Goal: Task Accomplishment & Management: Manage account settings

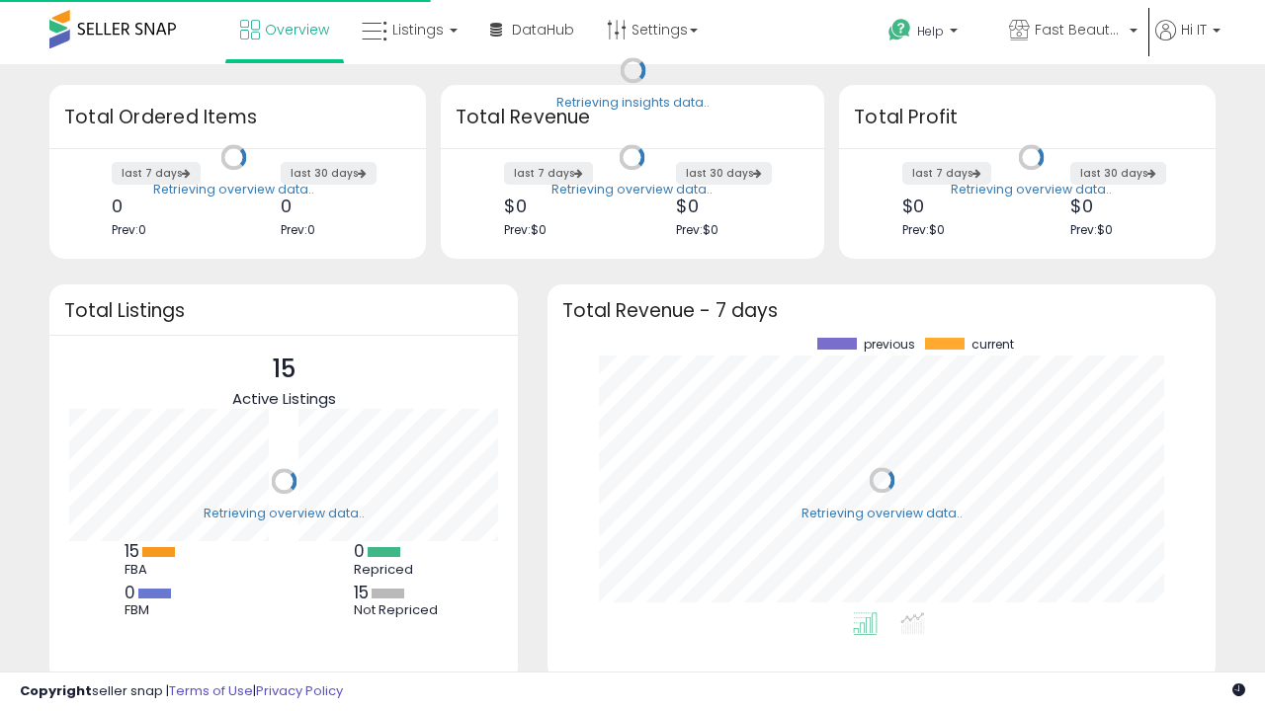
scroll to position [275, 628]
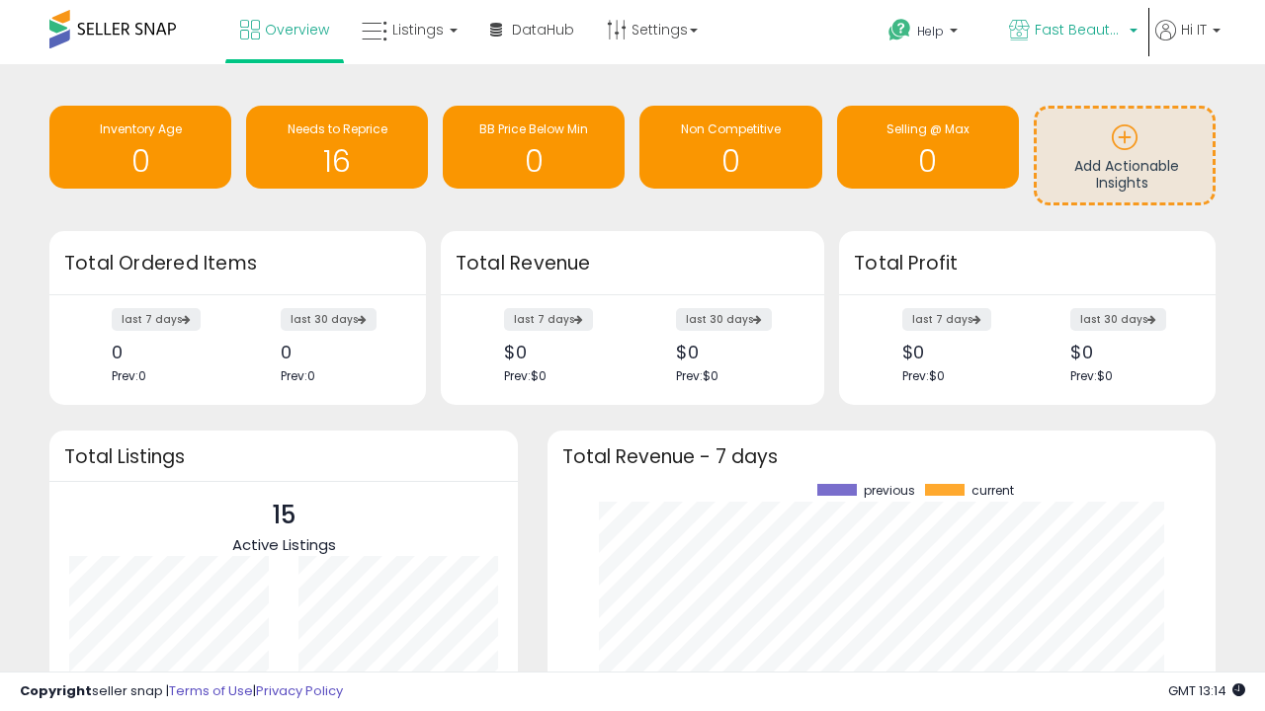
click at [1071, 32] on span "Fast Beauty ([GEOGRAPHIC_DATA])" at bounding box center [1079, 30] width 89 height 20
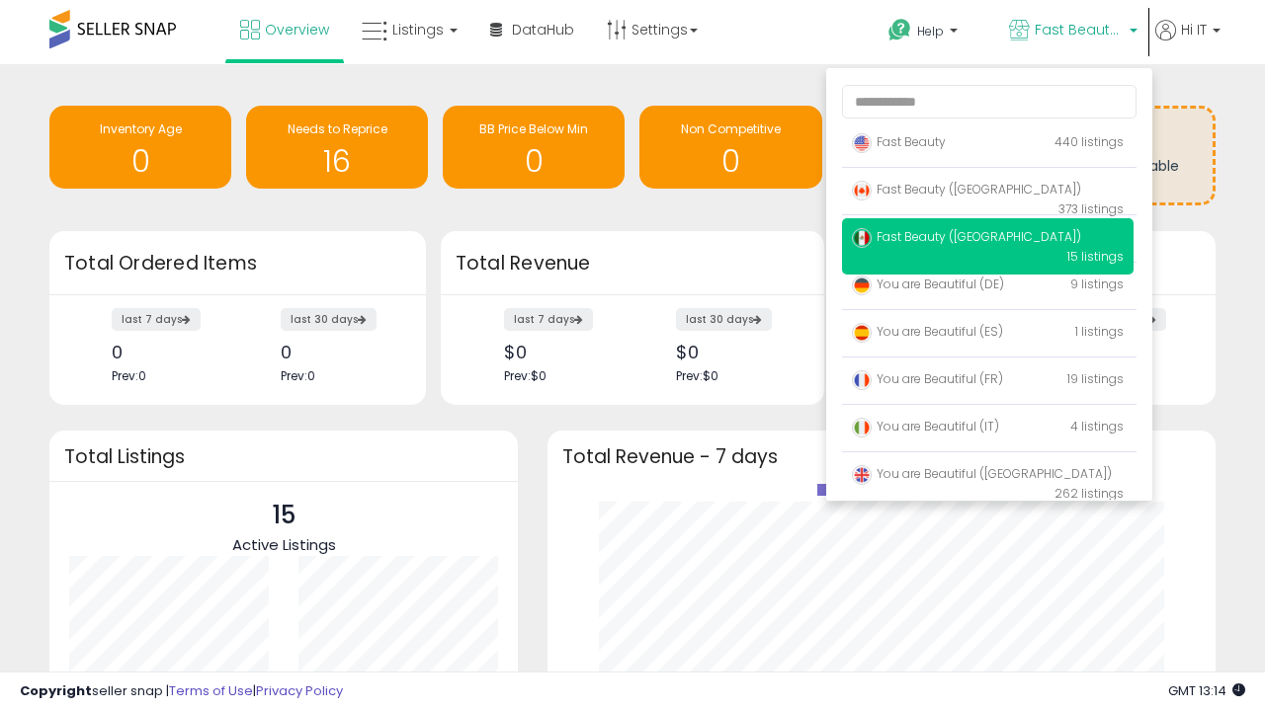
click at [987, 477] on span "You are Beautiful ([GEOGRAPHIC_DATA])" at bounding box center [982, 473] width 260 height 17
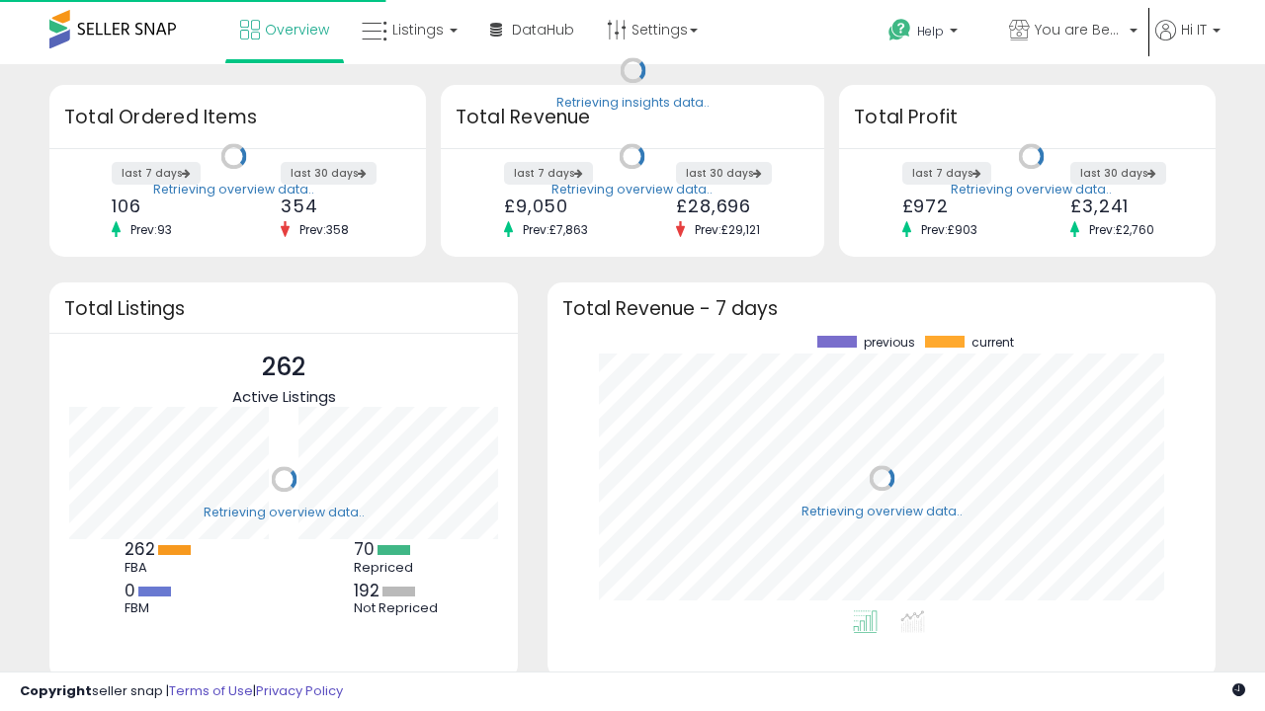
scroll to position [275, 628]
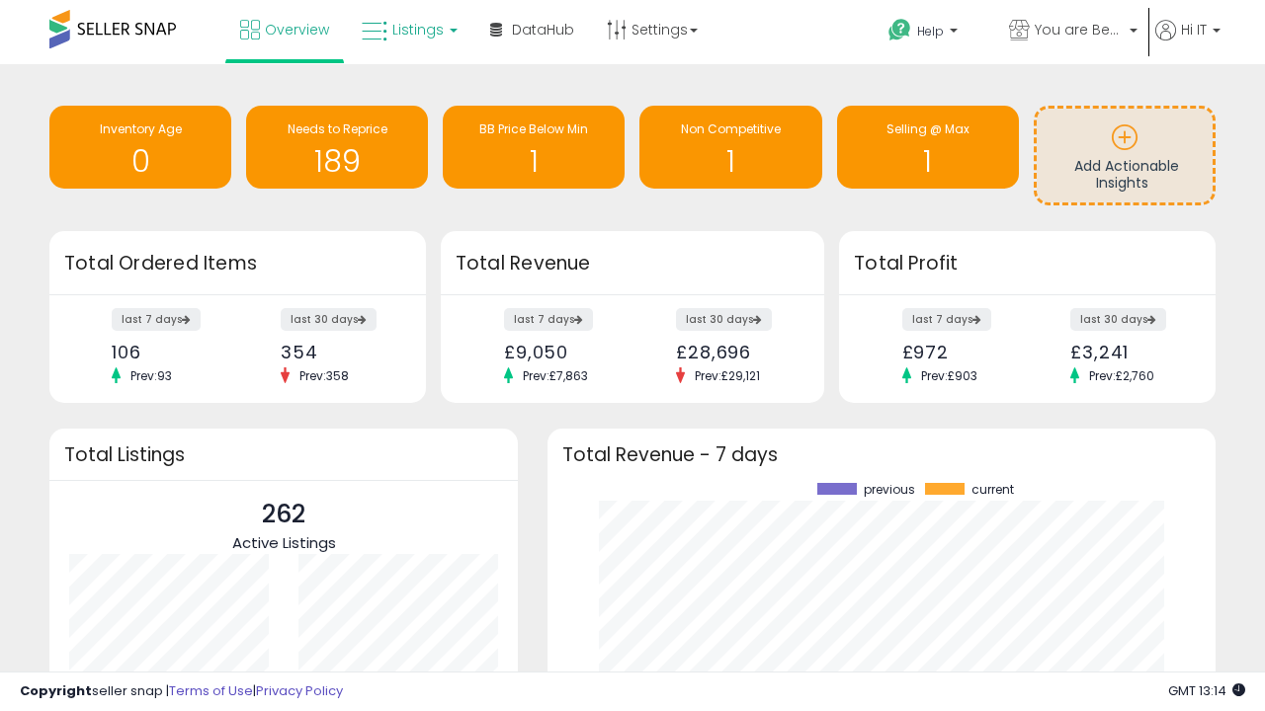
click at [407, 30] on span "Listings" at bounding box center [417, 30] width 51 height 20
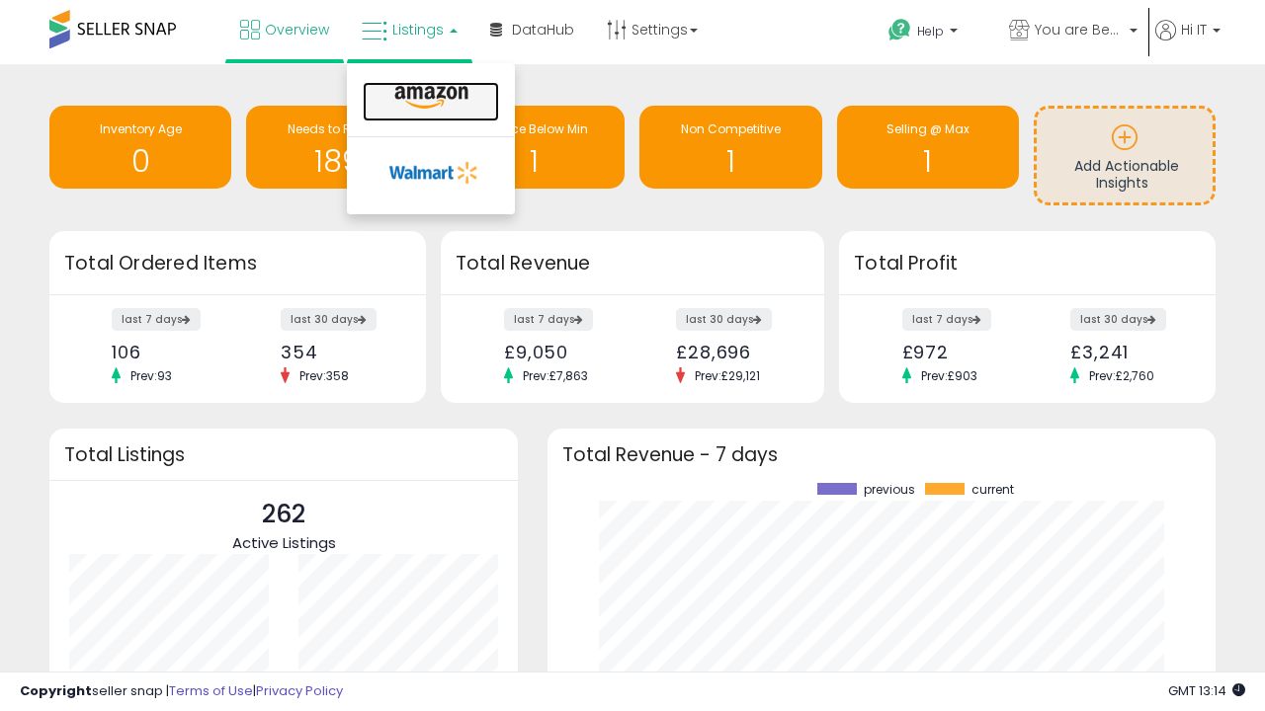
click at [429, 98] on icon at bounding box center [431, 98] width 86 height 26
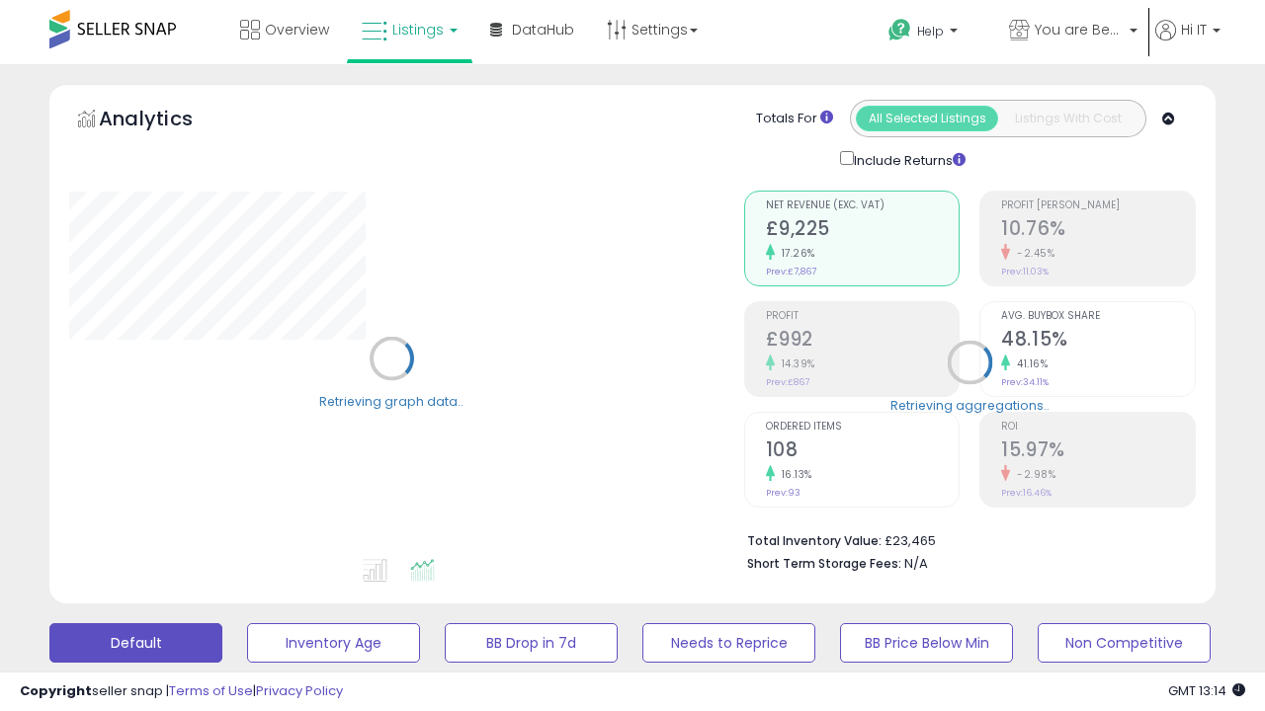
click at [247, 624] on button "All_Inventory" at bounding box center [333, 644] width 173 height 40
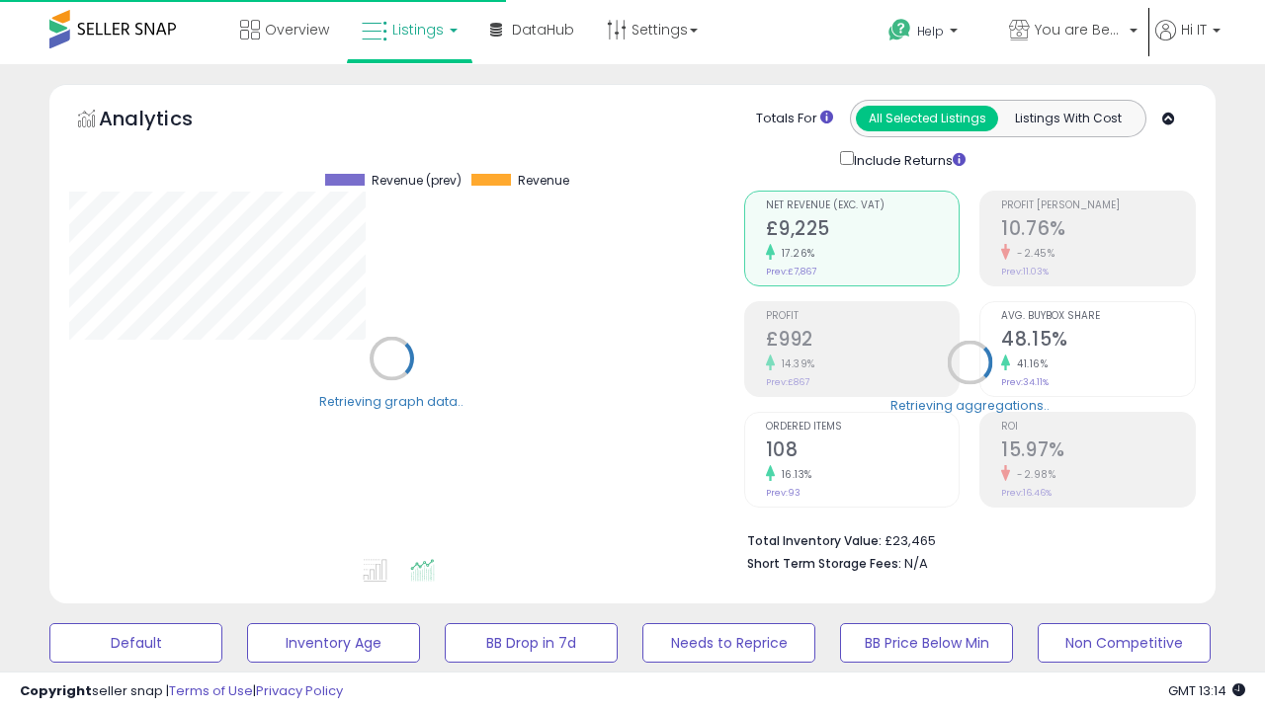
scroll to position [383, 0]
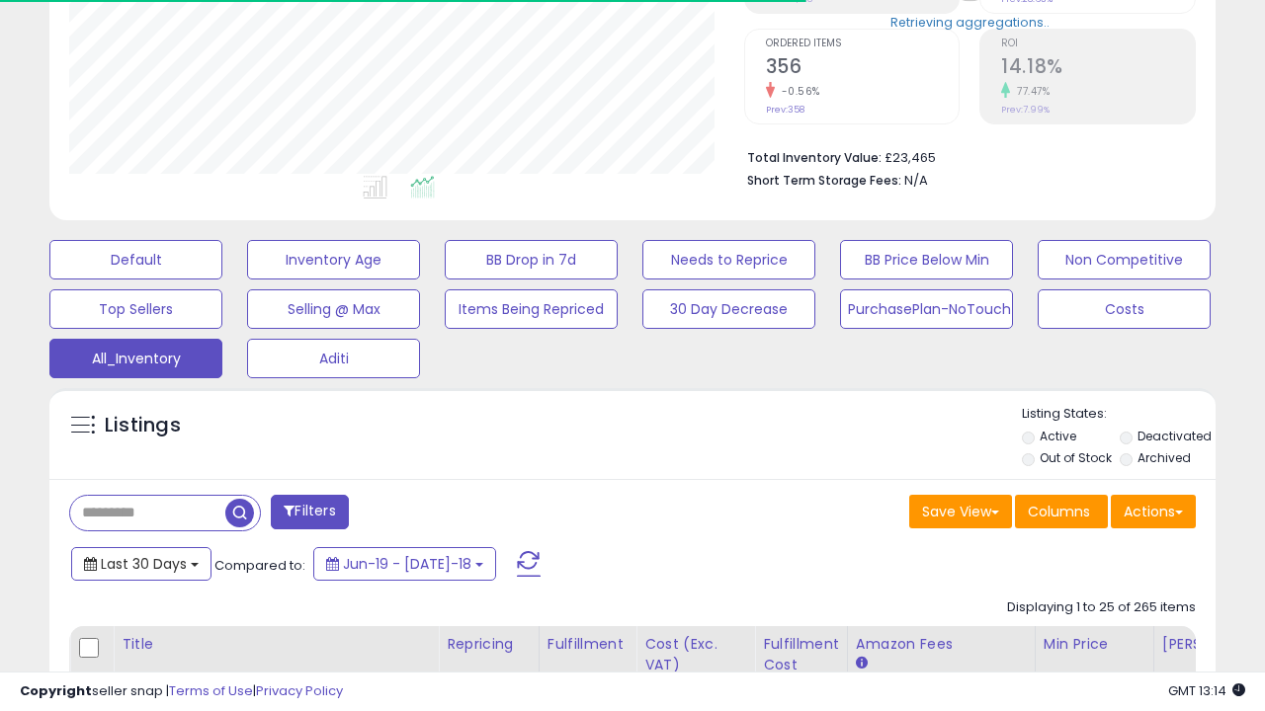
click at [140, 562] on span "Last 30 Days" at bounding box center [144, 564] width 86 height 20
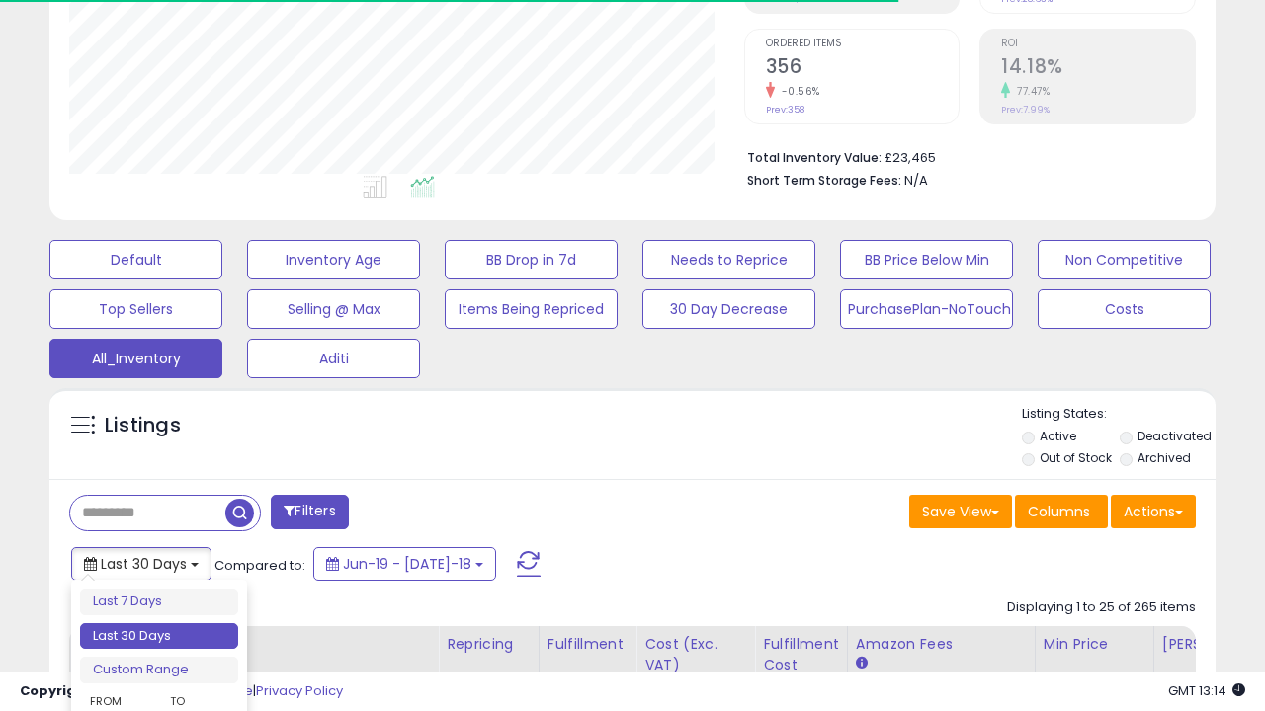
scroll to position [405, 674]
click at [159, 636] on li "Last 30 Days" at bounding box center [159, 637] width 158 height 27
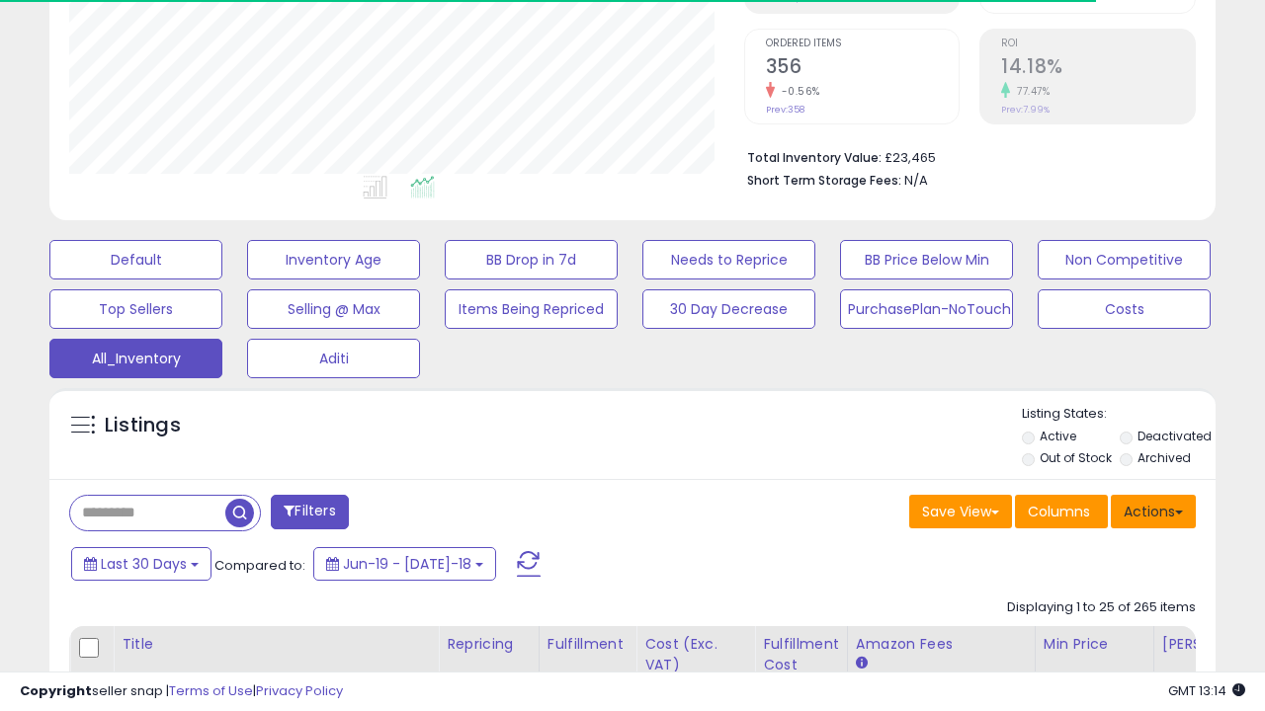
click at [1153, 510] on button "Actions" at bounding box center [1153, 512] width 85 height 34
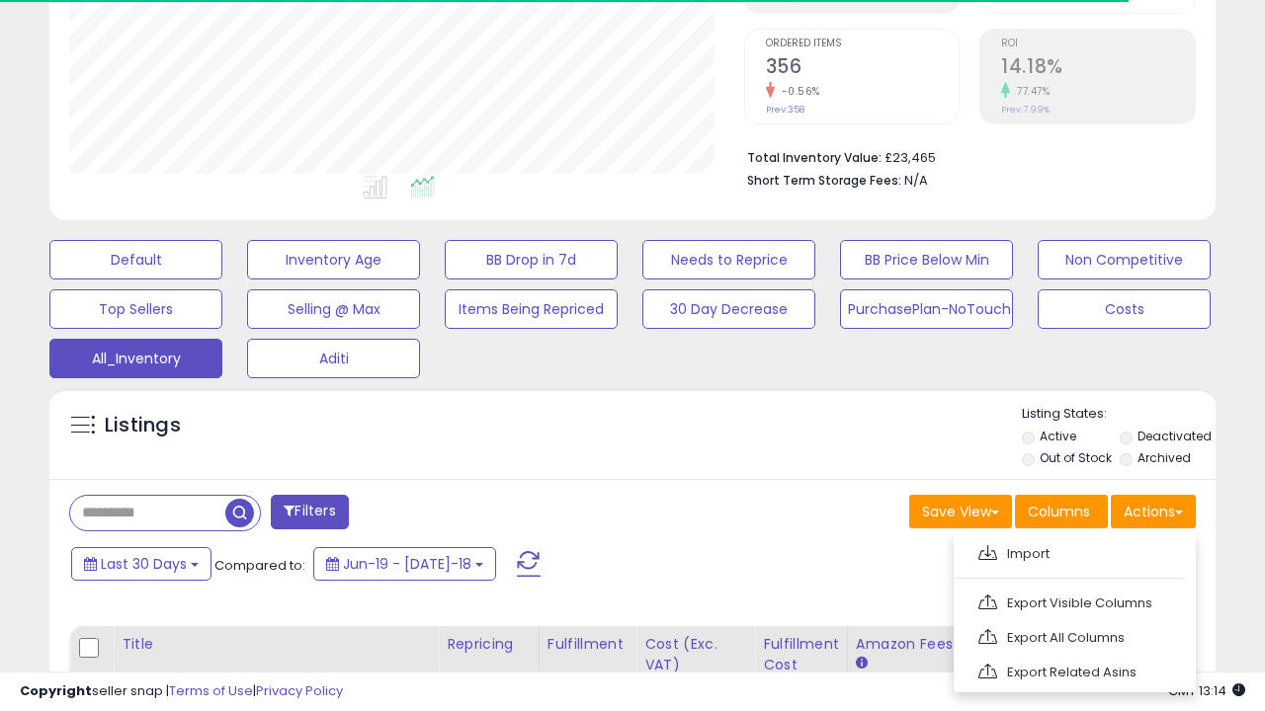
click at [1072, 635] on link "Export All Columns" at bounding box center [1072, 638] width 216 height 31
